Goal: Communication & Community: Answer question/provide support

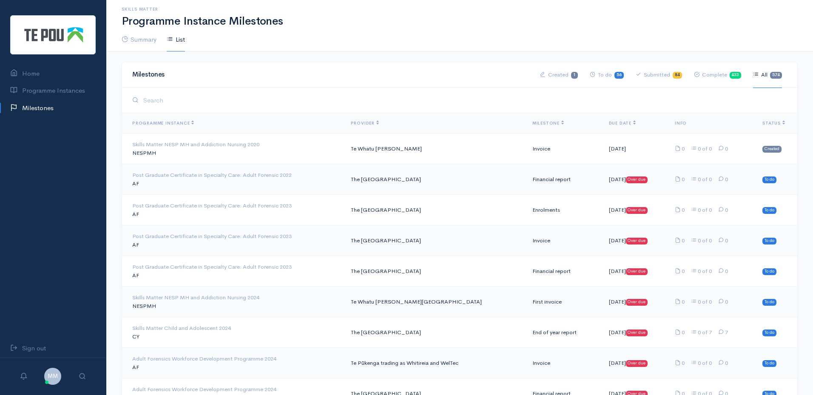
click at [775, 120] on th "Status" at bounding box center [777, 123] width 42 height 20
click at [774, 124] on span "Status" at bounding box center [774, 123] width 23 height 6
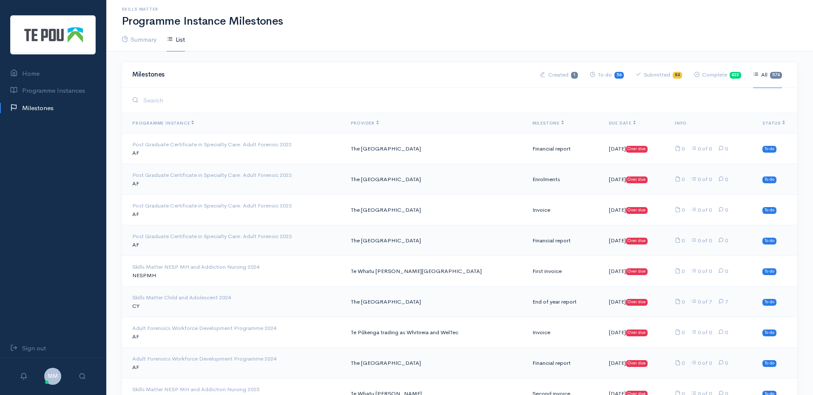
click at [774, 124] on span "Status" at bounding box center [774, 123] width 23 height 6
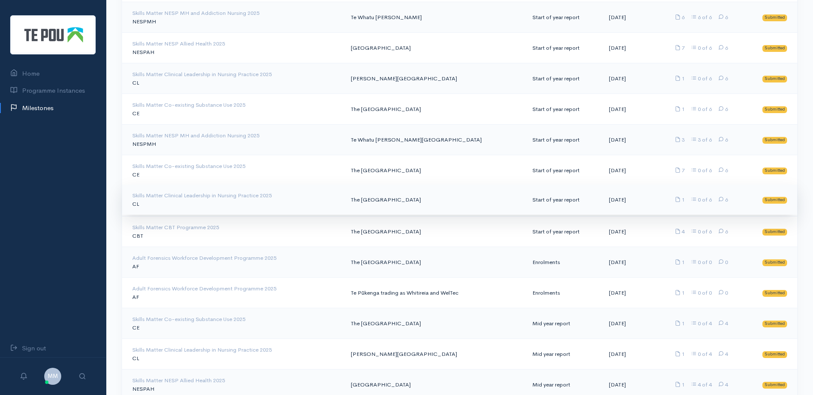
scroll to position [2085, 0]
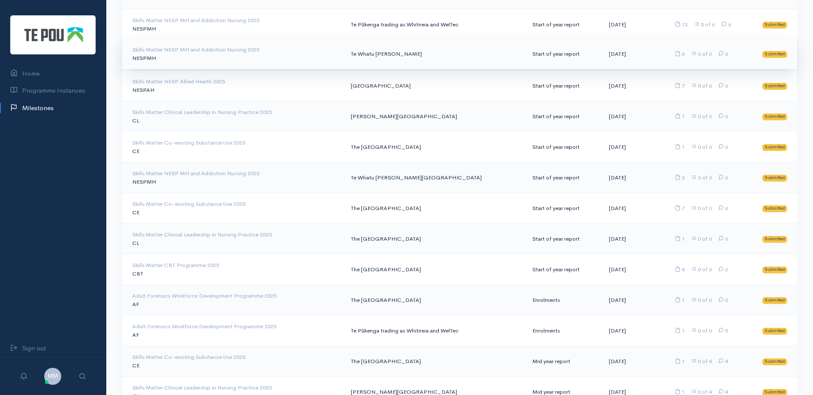
click at [401, 58] on td "Te Whatu [PERSON_NAME]" at bounding box center [435, 54] width 182 height 31
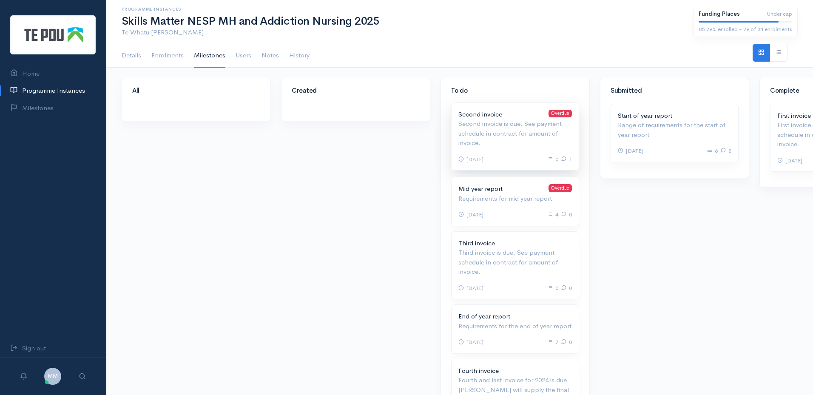
click at [544, 125] on p "Second invoice is due. See payment schedule in contract for amount of invoice." at bounding box center [516, 133] width 114 height 29
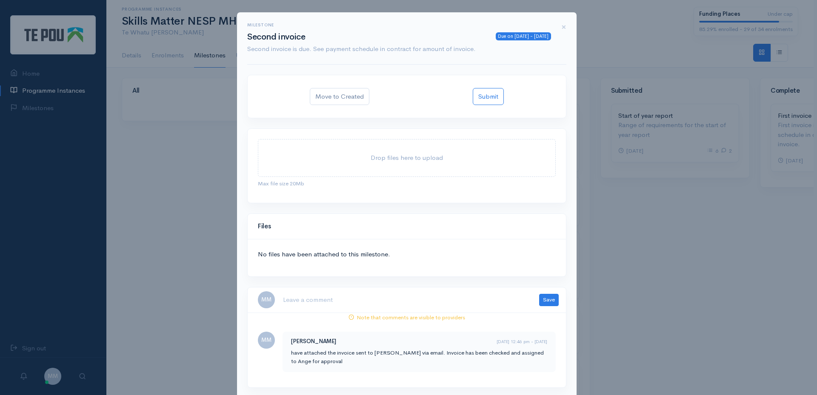
click at [309, 305] on textarea at bounding box center [405, 299] width 246 height 17
click at [349, 300] on textarea at bounding box center [405, 299] width 246 height 17
paste textarea "The invoice hasn’t been uploaded yet"
drag, startPoint x: 408, startPoint y: 304, endPoint x: 211, endPoint y: 302, distance: 197.4
click at [211, 302] on div "Milestone Due on 10 Jun 2025 - 2 months ago Second invoice Second invoice is du…" at bounding box center [408, 197] width 817 height 395
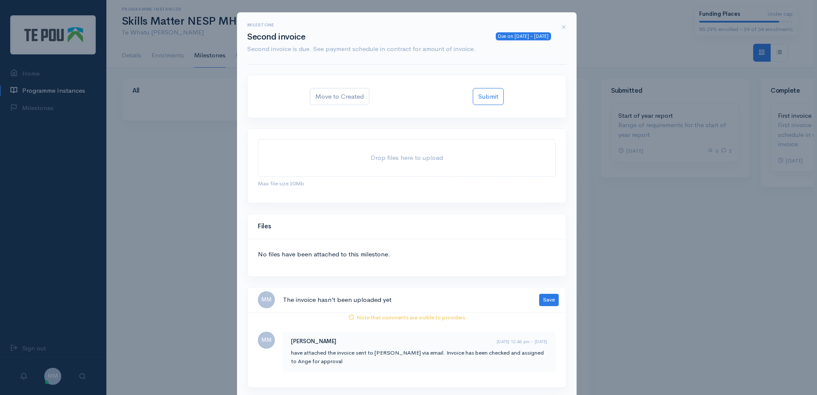
paste textarea "notified Jacqui — the invoice still hasn’t been uploaded."
click at [333, 300] on textarea "notified Jacqui — the invoice still hasn’t been uploaded." at bounding box center [405, 299] width 246 height 17
click at [444, 304] on textarea "notified Jacqui the invoice still hasn’t been uploaded." at bounding box center [405, 299] width 246 height 17
type textarea "notified Jacqui the invoice still hasn’t been uploaded."
click at [546, 297] on button "Save" at bounding box center [549, 300] width 20 height 12
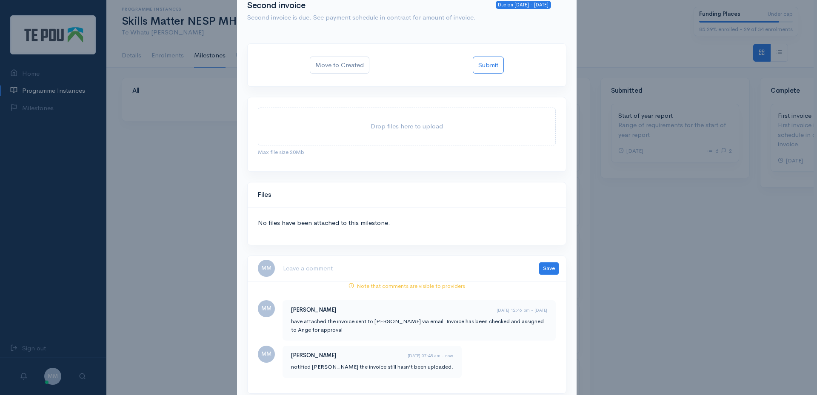
scroll to position [63, 0]
